Goal: Information Seeking & Learning: Learn about a topic

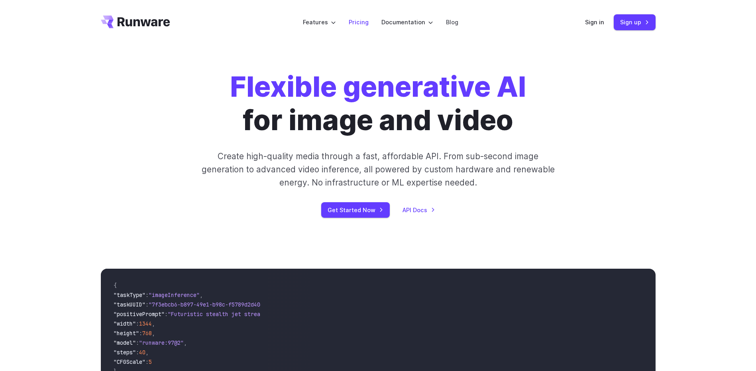
click at [363, 19] on link "Pricing" at bounding box center [359, 22] width 20 height 9
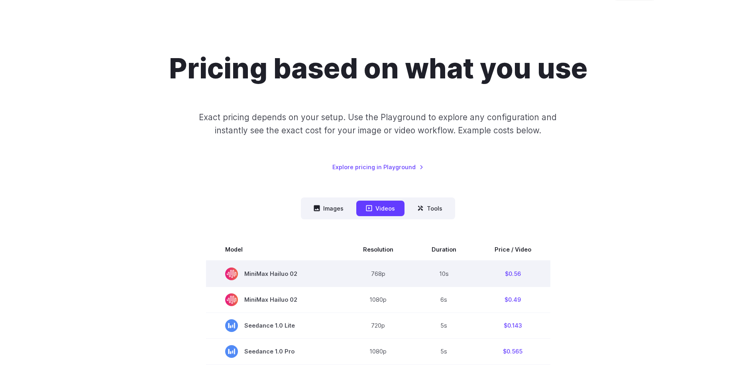
scroll to position [40, 0]
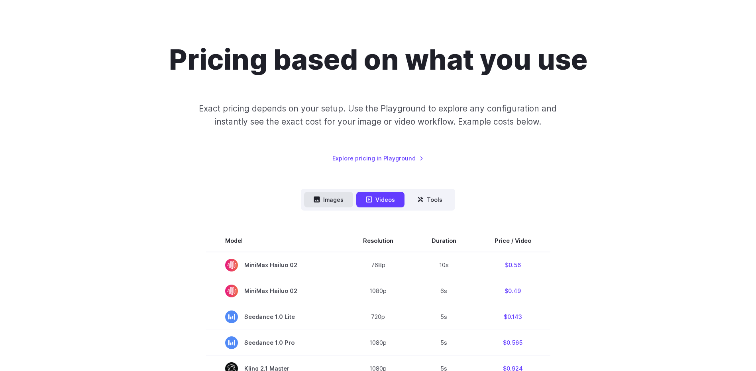
click at [322, 199] on button "Images" at bounding box center [328, 200] width 49 height 16
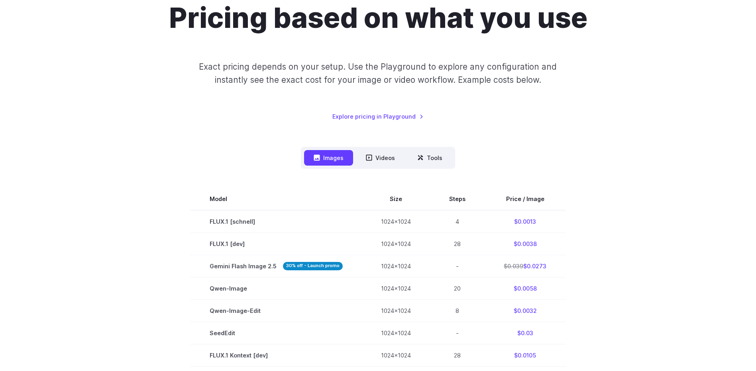
scroll to position [0, 0]
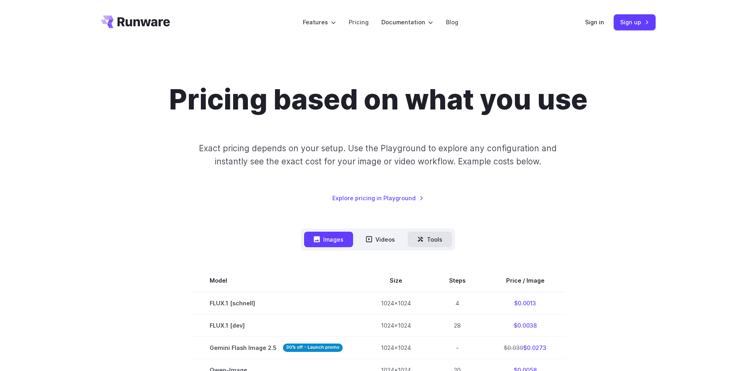
click at [437, 245] on button "Tools" at bounding box center [429, 240] width 44 height 16
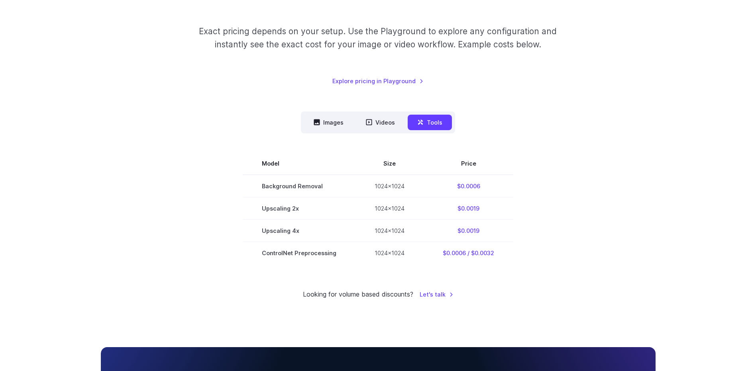
scroll to position [119, 0]
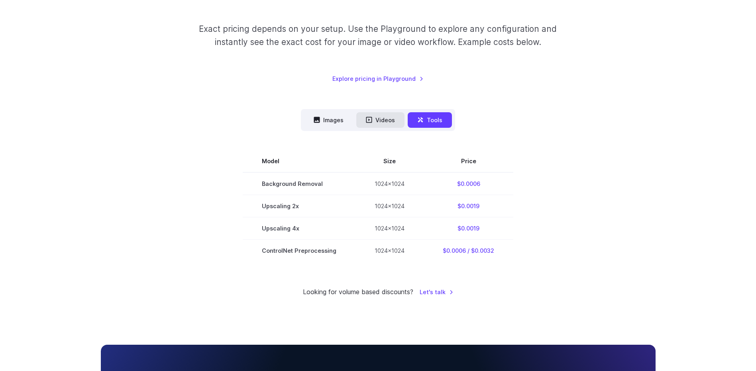
click at [384, 119] on button "Videos" at bounding box center [380, 120] width 48 height 16
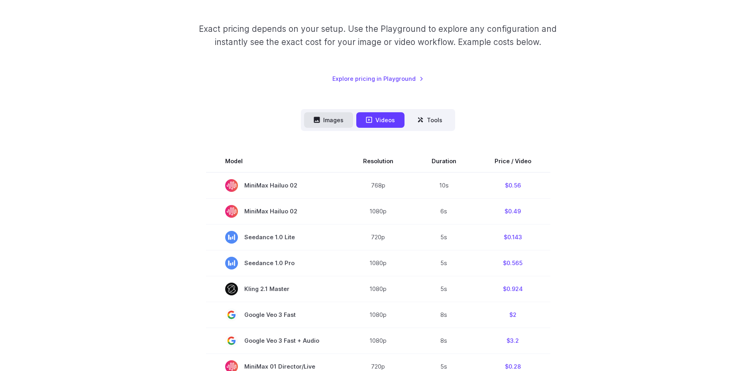
click at [343, 116] on button "Images" at bounding box center [328, 120] width 49 height 16
